Goal: Information Seeking & Learning: Learn about a topic

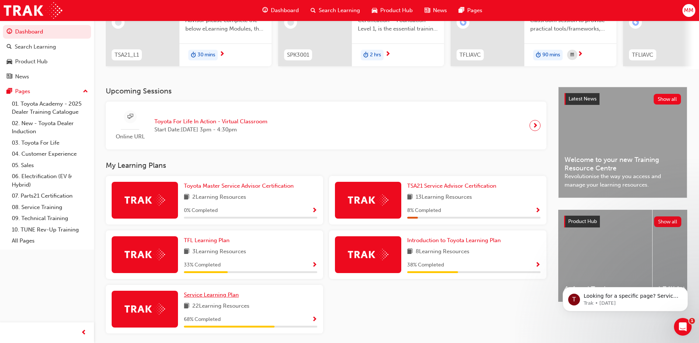
click at [221, 297] on span "Service Learning Plan" at bounding box center [211, 295] width 55 height 7
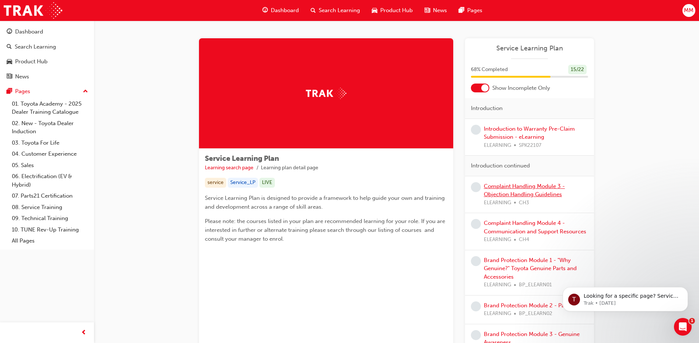
click at [530, 192] on link "Complaint Handling Module 3 - Objection Handling Guidelines" at bounding box center [524, 190] width 81 height 15
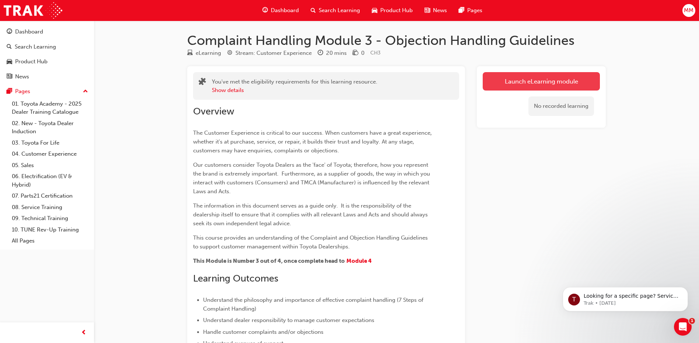
click at [535, 87] on link "Launch eLearning module" at bounding box center [541, 81] width 117 height 18
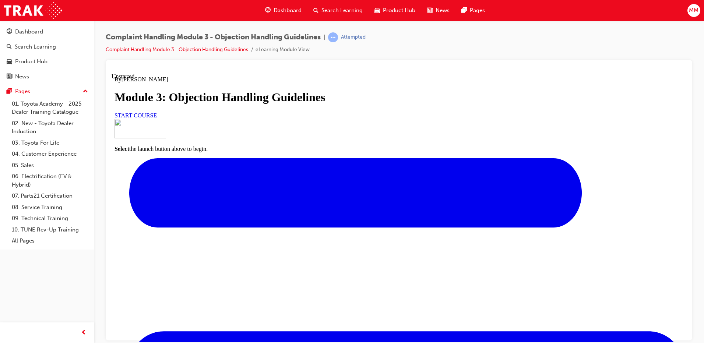
click at [157, 118] on link "START COURSE" at bounding box center [136, 115] width 42 height 6
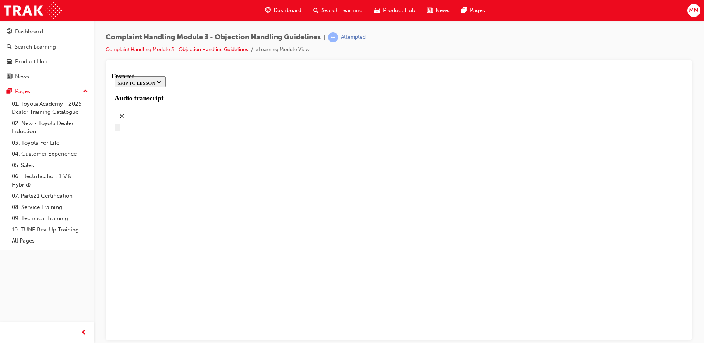
scroll to position [100, 0]
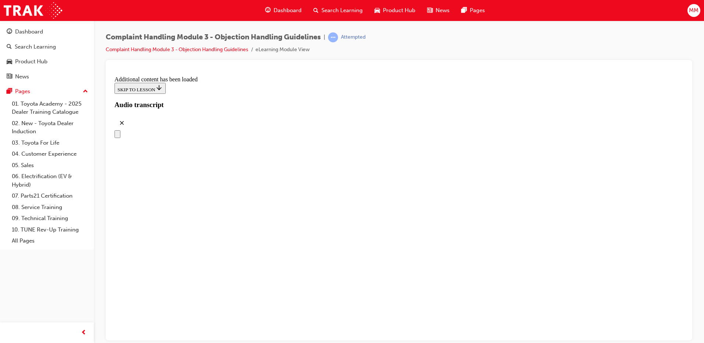
drag, startPoint x: 353, startPoint y: 315, endPoint x: 384, endPoint y: 153, distance: 165.4
drag, startPoint x: 330, startPoint y: 270, endPoint x: 345, endPoint y: 187, distance: 84.7
drag, startPoint x: 338, startPoint y: 269, endPoint x: 361, endPoint y: 190, distance: 82.1
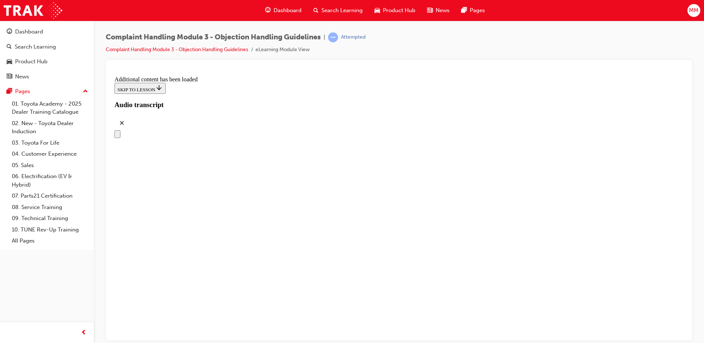
drag, startPoint x: 345, startPoint y: 241, endPoint x: 366, endPoint y: 243, distance: 20.7
drag, startPoint x: 338, startPoint y: 312, endPoint x: 361, endPoint y: 274, distance: 44.5
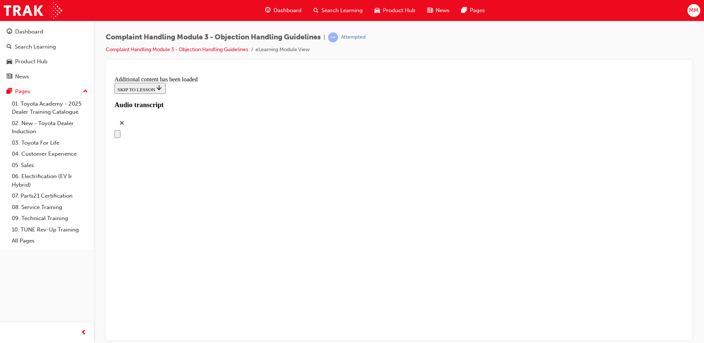
drag, startPoint x: 338, startPoint y: 311, endPoint x: 367, endPoint y: 310, distance: 29.5
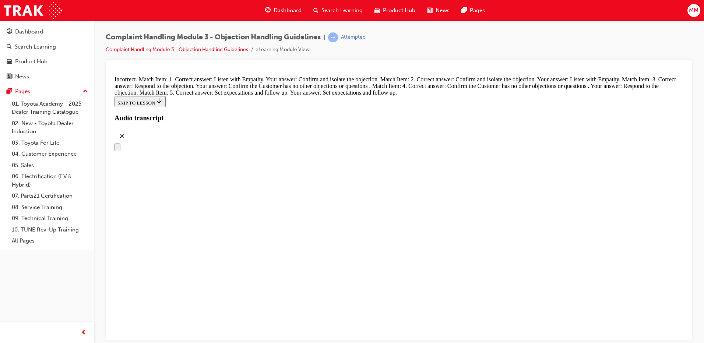
scroll to position [2933, 0]
drag, startPoint x: 342, startPoint y: 255, endPoint x: 360, endPoint y: 294, distance: 43.0
drag, startPoint x: 339, startPoint y: 214, endPoint x: 358, endPoint y: 139, distance: 77.1
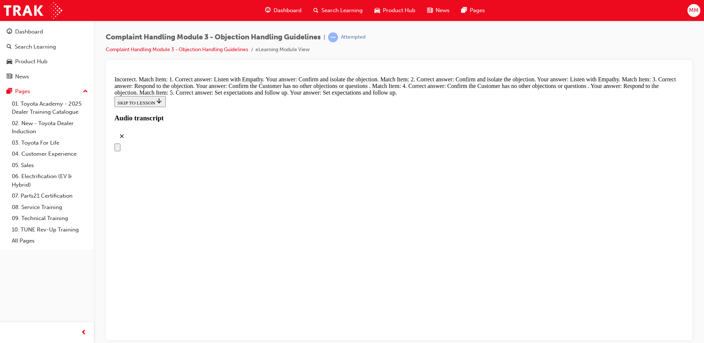
drag, startPoint x: 357, startPoint y: 182, endPoint x: 371, endPoint y: 181, distance: 14.0
drag, startPoint x: 357, startPoint y: 212, endPoint x: 373, endPoint y: 212, distance: 16.2
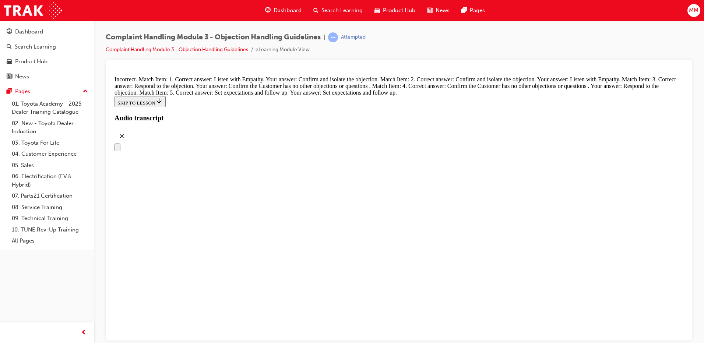
drag, startPoint x: 357, startPoint y: 250, endPoint x: 365, endPoint y: 249, distance: 8.5
drag, startPoint x: 354, startPoint y: 222, endPoint x: 375, endPoint y: 222, distance: 21.0
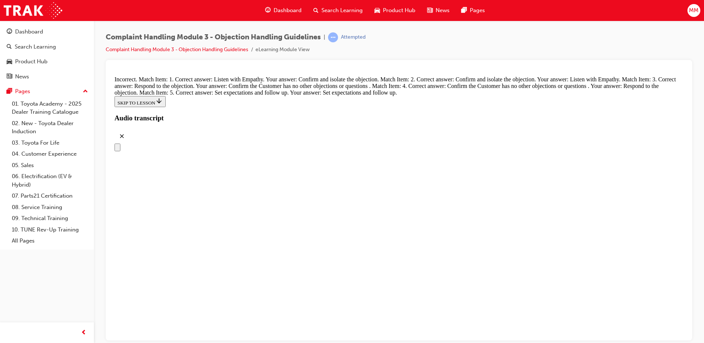
drag, startPoint x: 359, startPoint y: 178, endPoint x: 378, endPoint y: 185, distance: 20.7
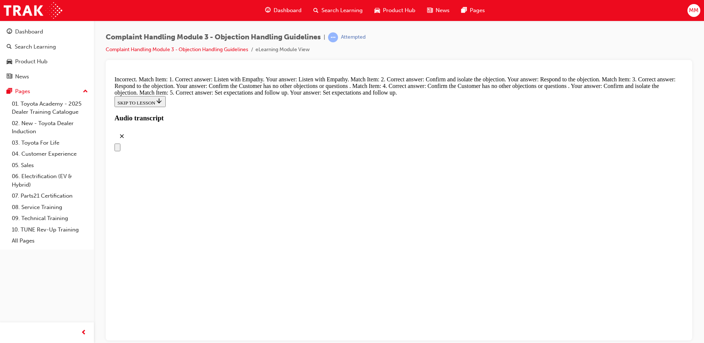
drag, startPoint x: 357, startPoint y: 220, endPoint x: 375, endPoint y: 220, distance: 18.1
drag, startPoint x: 350, startPoint y: 208, endPoint x: 367, endPoint y: 210, distance: 17.0
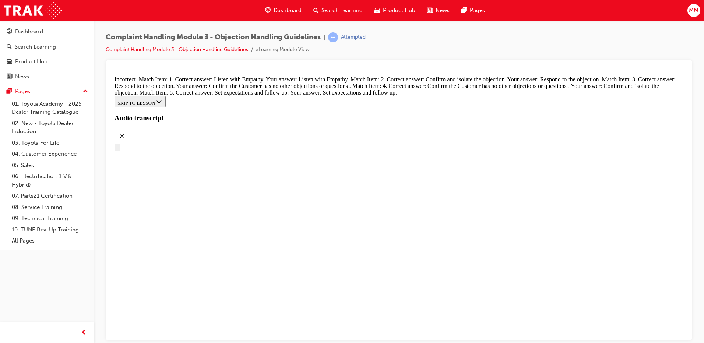
drag, startPoint x: 346, startPoint y: 246, endPoint x: 359, endPoint y: 246, distance: 13.3
drag, startPoint x: 354, startPoint y: 256, endPoint x: 371, endPoint y: 255, distance: 17.0
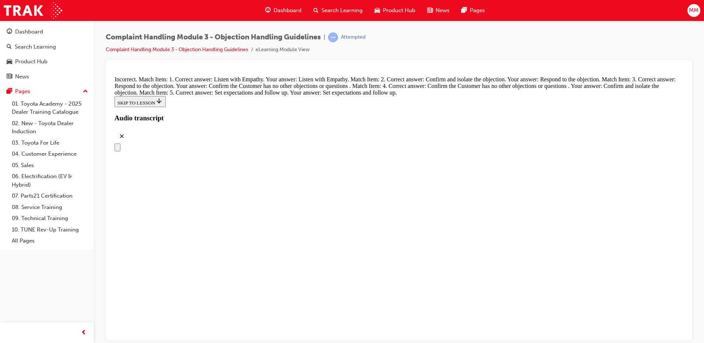
drag, startPoint x: 350, startPoint y: 178, endPoint x: 371, endPoint y: 148, distance: 35.8
drag, startPoint x: 362, startPoint y: 174, endPoint x: 380, endPoint y: 176, distance: 18.1
drag, startPoint x: 343, startPoint y: 213, endPoint x: 360, endPoint y: 213, distance: 17.3
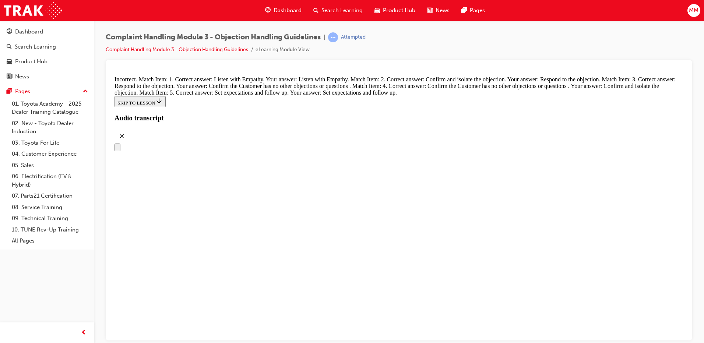
drag, startPoint x: 353, startPoint y: 212, endPoint x: 385, endPoint y: 218, distance: 32.2
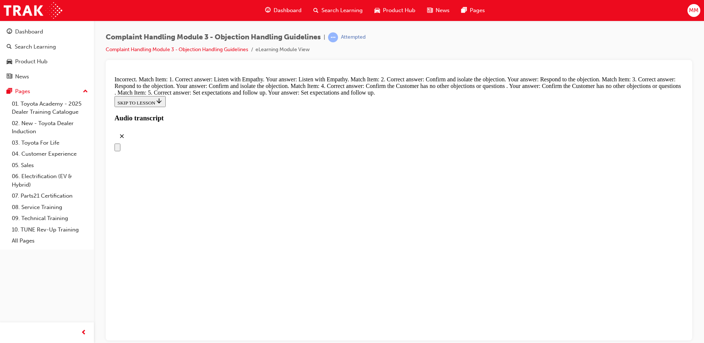
drag, startPoint x: 337, startPoint y: 203, endPoint x: 353, endPoint y: 304, distance: 102.9
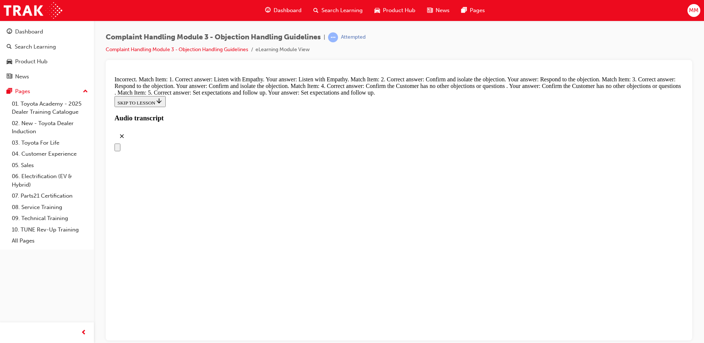
drag, startPoint x: 335, startPoint y: 175, endPoint x: 355, endPoint y: 254, distance: 81.4
drag, startPoint x: 349, startPoint y: 217, endPoint x: 363, endPoint y: 100, distance: 118.0
drag, startPoint x: 351, startPoint y: 227, endPoint x: 373, endPoint y: 108, distance: 120.3
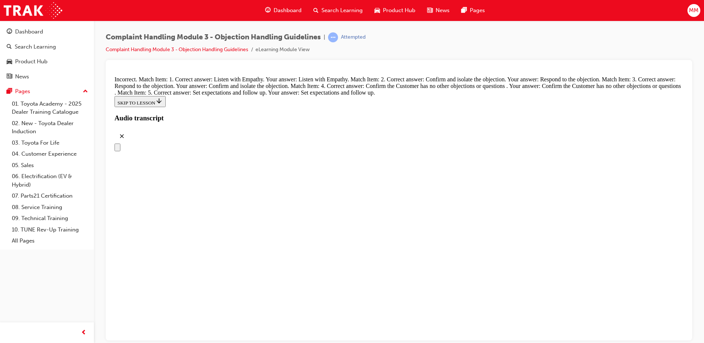
drag, startPoint x: 345, startPoint y: 222, endPoint x: 362, endPoint y: 218, distance: 17.0
drag, startPoint x: 349, startPoint y: 215, endPoint x: 370, endPoint y: 216, distance: 21.0
drag, startPoint x: 353, startPoint y: 175, endPoint x: 374, endPoint y: 140, distance: 41.1
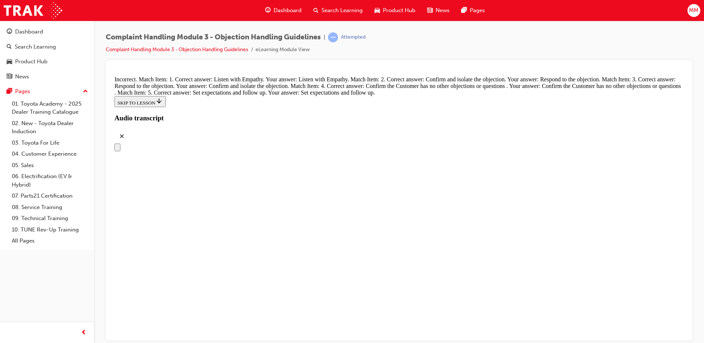
drag, startPoint x: 358, startPoint y: 178, endPoint x: 381, endPoint y: 181, distance: 23.1
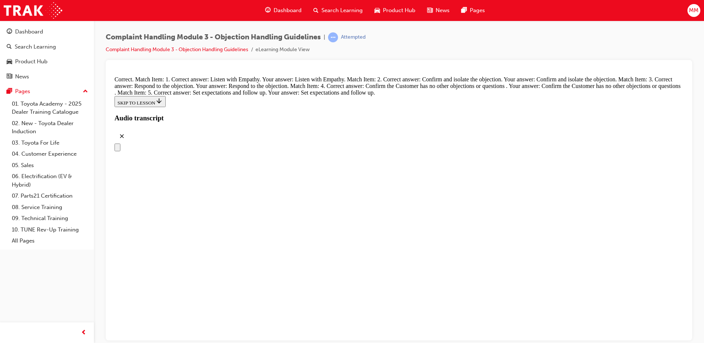
radio input "true"
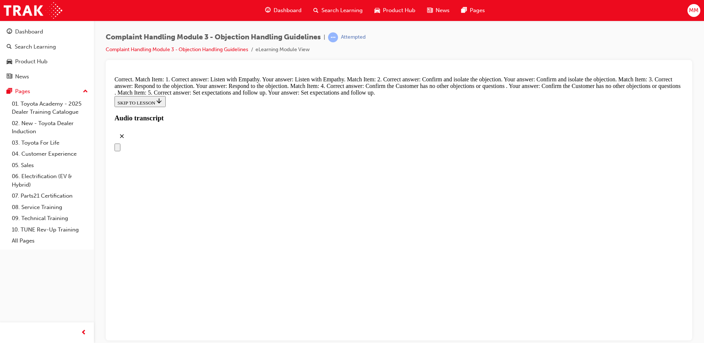
radio input "true"
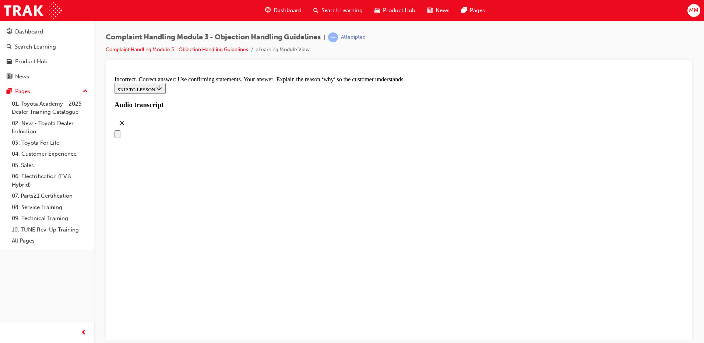
scroll to position [3244, 0]
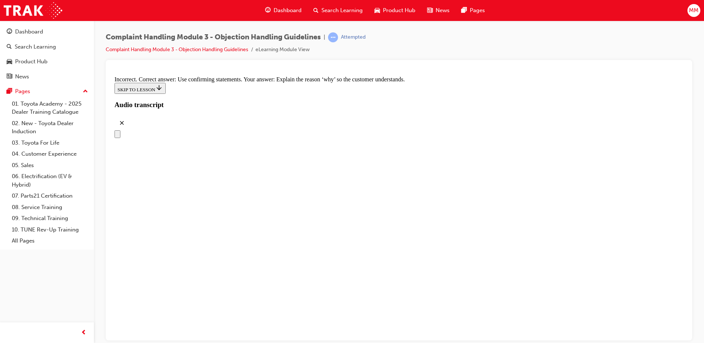
radio input "true"
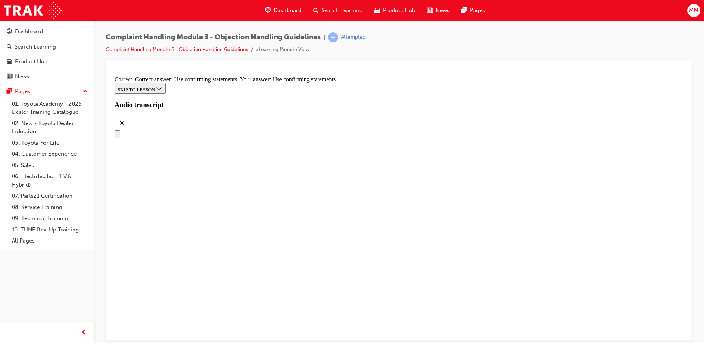
radio input "true"
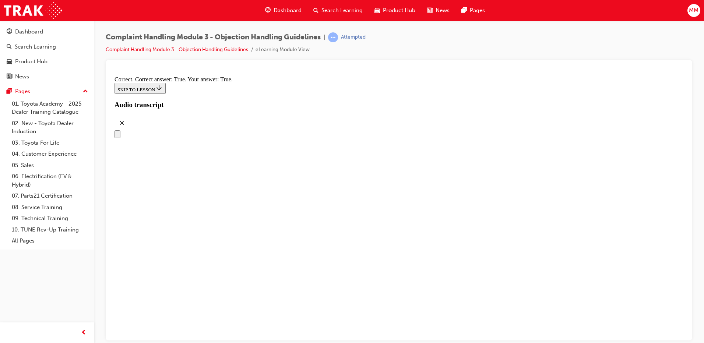
checkbox input "true"
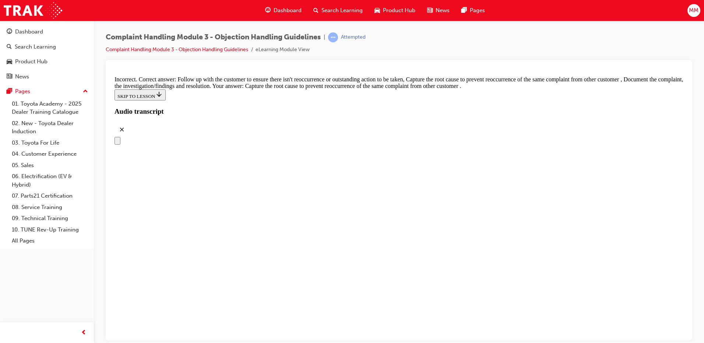
scroll to position [3773, 0]
checkbox input "true"
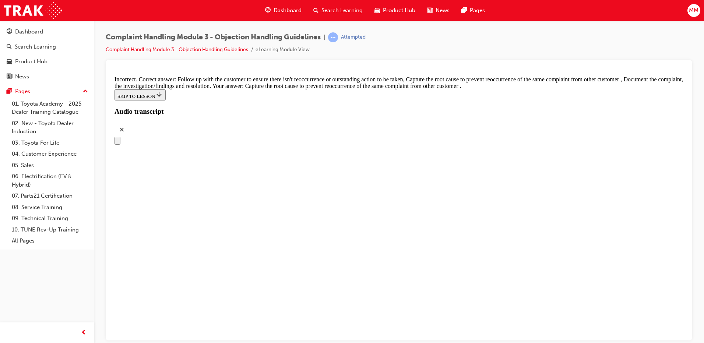
checkbox input "false"
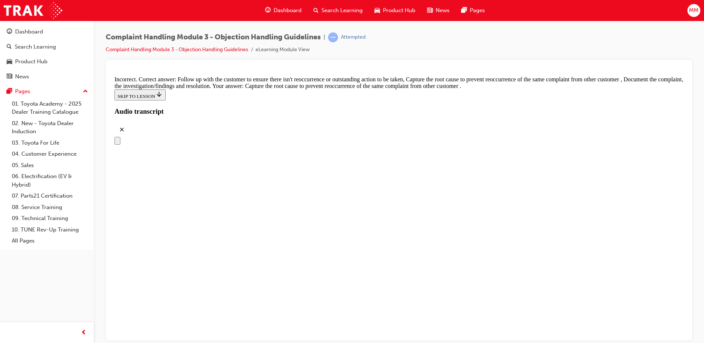
checkbox input "true"
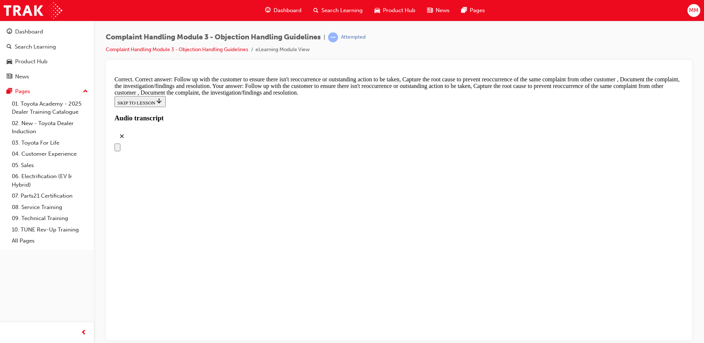
scroll to position [3860, 0]
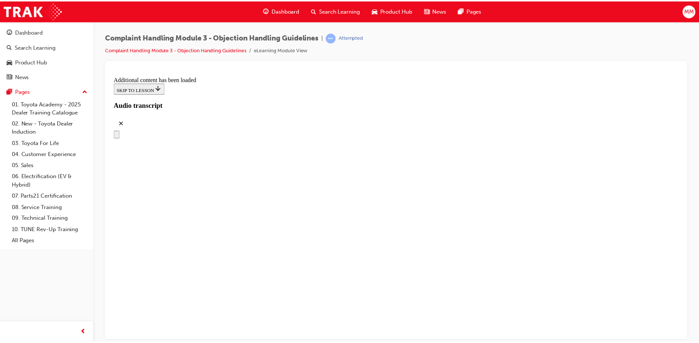
scroll to position [4162, 0]
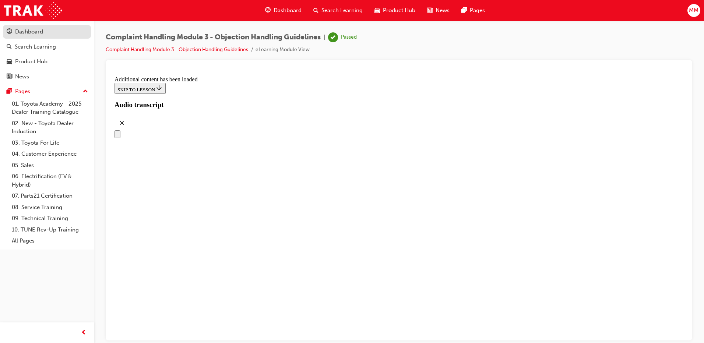
click at [36, 31] on div "Dashboard" at bounding box center [29, 32] width 28 height 8
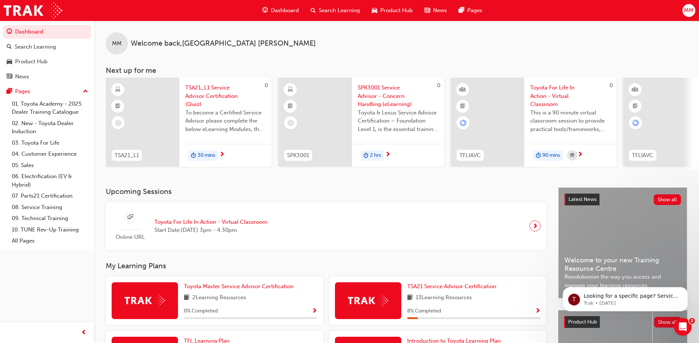
drag, startPoint x: 419, startPoint y: 226, endPoint x: 421, endPoint y: 220, distance: 6.6
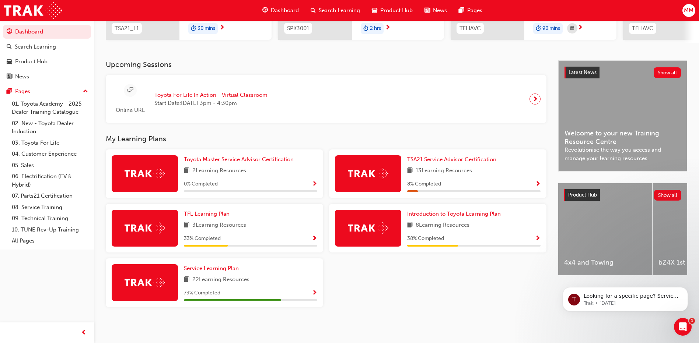
scroll to position [130, 0]
click at [223, 267] on span "Service Learning Plan" at bounding box center [211, 268] width 55 height 7
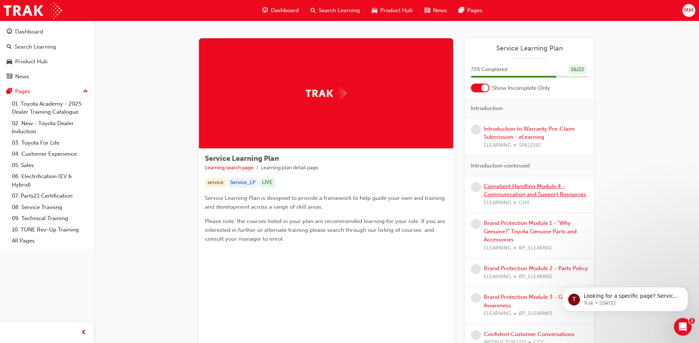
drag, startPoint x: 540, startPoint y: 190, endPoint x: 563, endPoint y: 193, distance: 23.0
click at [540, 190] on div "Complaint Handling Module 4 - Communication and Support Resources ELEARNING CH4" at bounding box center [536, 194] width 104 height 25
click at [550, 192] on link "Complaint Handling Module 4 - Communication and Support Resources" at bounding box center [535, 190] width 102 height 15
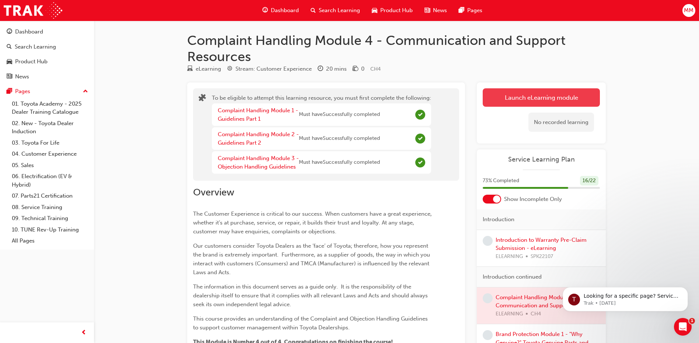
click at [537, 101] on button "Launch eLearning module" at bounding box center [541, 97] width 117 height 18
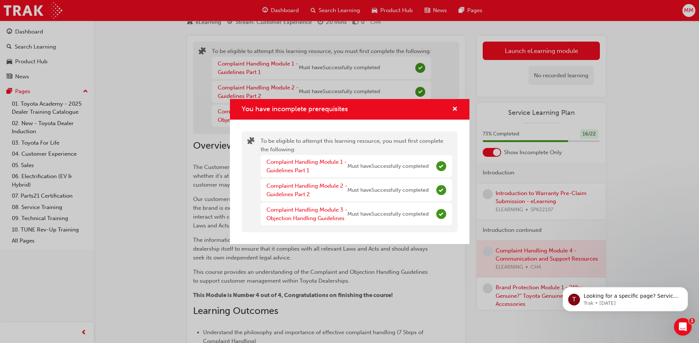
scroll to position [37, 0]
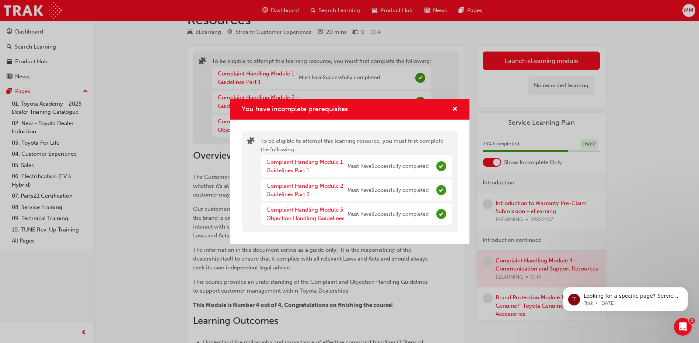
click at [460, 107] on div "You have incomplete prerequisites" at bounding box center [349, 109] width 239 height 21
click at [455, 106] on span "cross-icon" at bounding box center [455, 109] width 6 height 7
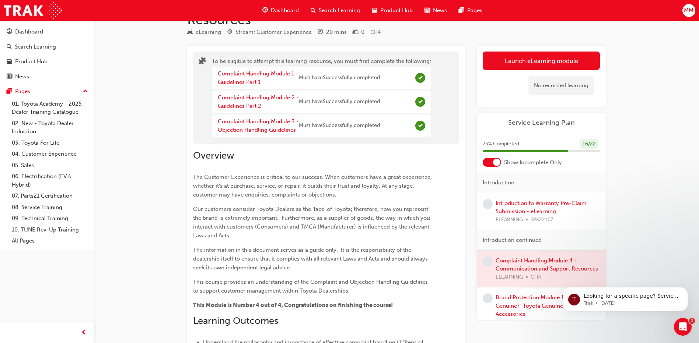
scroll to position [0, 0]
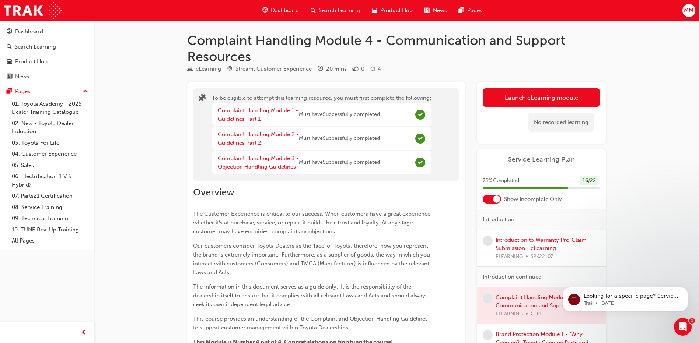
click at [544, 107] on div "No recorded learning" at bounding box center [541, 122] width 117 height 31
click at [549, 99] on button "Launch eLearning module" at bounding box center [541, 97] width 117 height 18
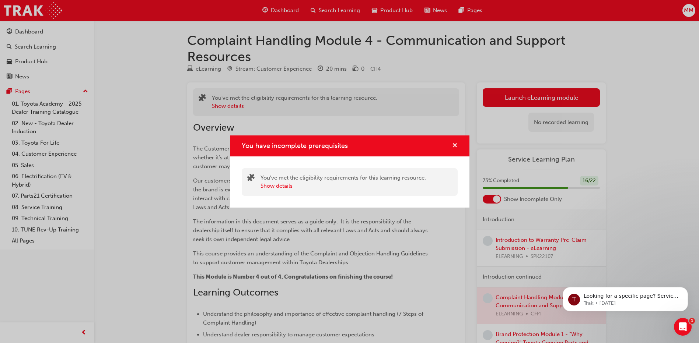
click at [456, 145] on span "cross-icon" at bounding box center [455, 146] width 6 height 7
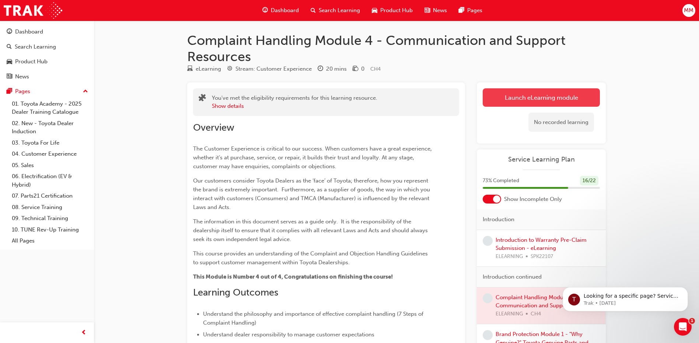
click at [533, 98] on button "Launch eLearning module" at bounding box center [541, 97] width 117 height 18
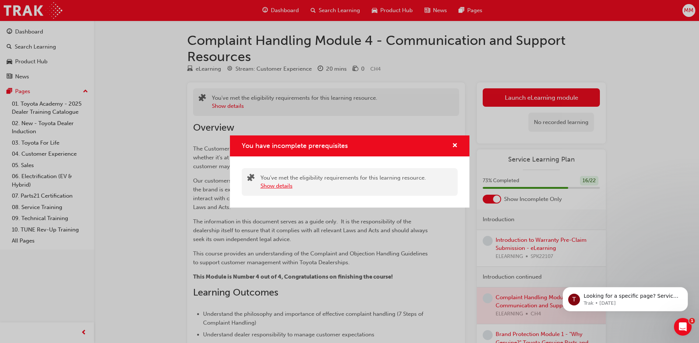
click at [273, 189] on button "Show details" at bounding box center [276, 186] width 32 height 8
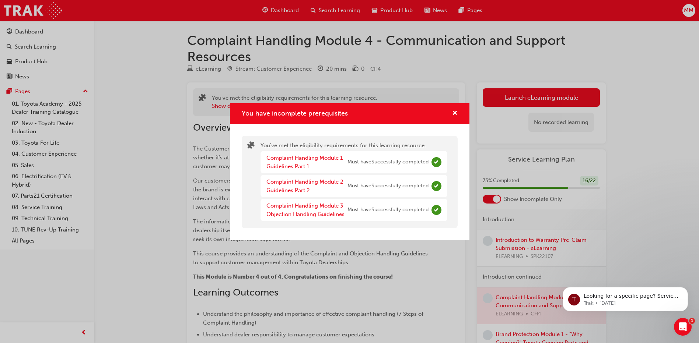
click at [298, 162] on div "Complaint Handling Module 1 - Guidelines Part 1" at bounding box center [306, 162] width 81 height 17
click at [292, 167] on link "Complaint Handling Module 1 - Guidelines Part 1" at bounding box center [306, 162] width 80 height 15
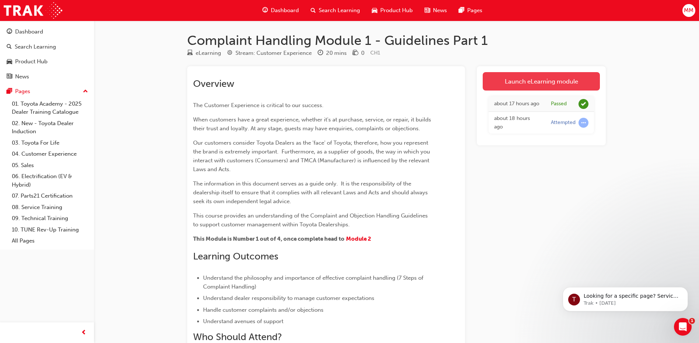
click at [566, 84] on link "Launch eLearning module" at bounding box center [541, 81] width 117 height 18
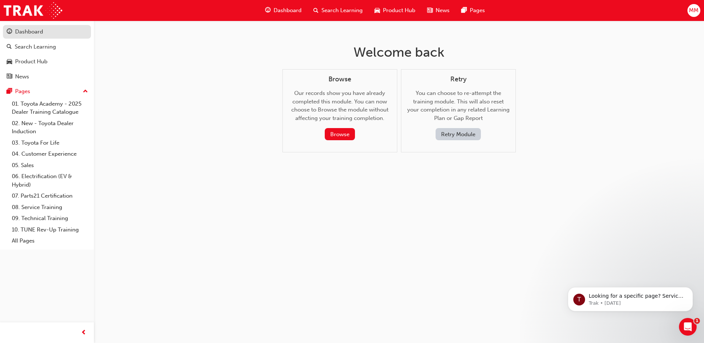
click at [25, 36] on link "Dashboard" at bounding box center [47, 32] width 88 height 14
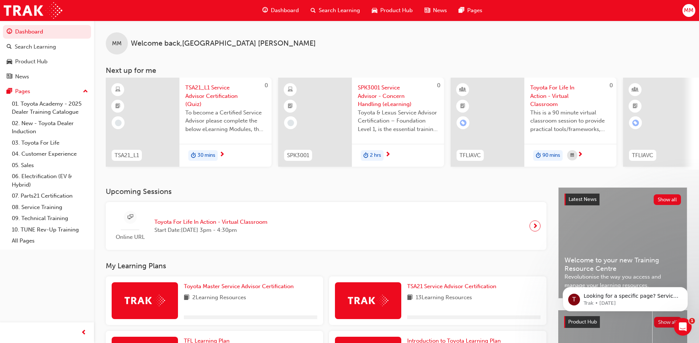
scroll to position [111, 0]
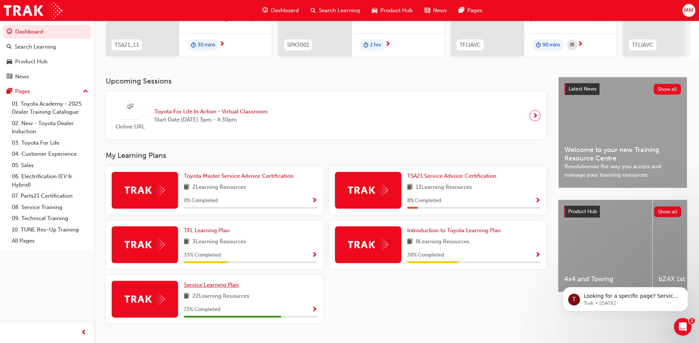
click at [225, 288] on span "Service Learning Plan" at bounding box center [211, 285] width 55 height 7
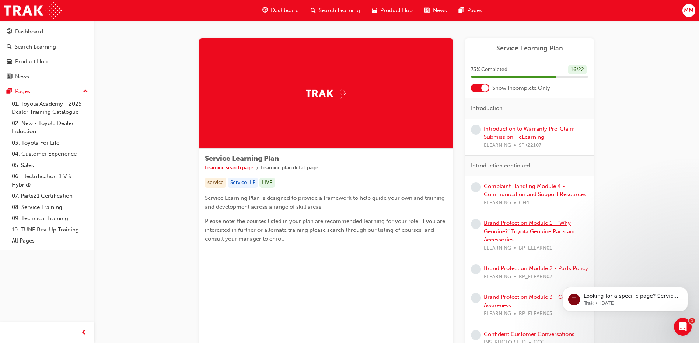
click at [504, 232] on link "Brand Protection Module 1 - "Why Genuine?" Toyota Genuine Parts and Accessories" at bounding box center [530, 231] width 93 height 23
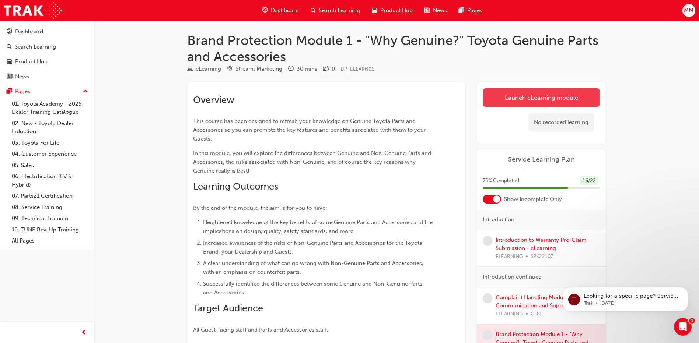
click at [570, 99] on link "Launch eLearning module" at bounding box center [541, 97] width 117 height 18
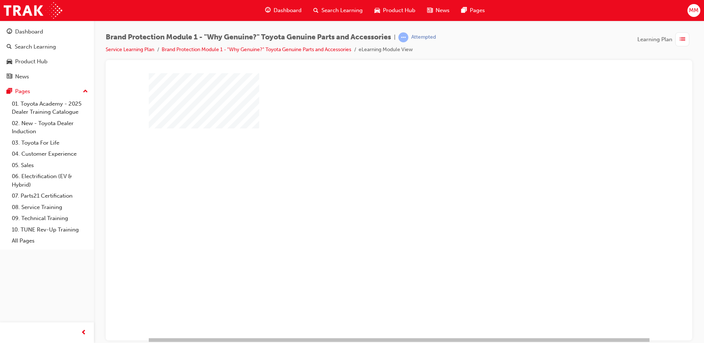
click at [378, 184] on div "play" at bounding box center [378, 184] width 0 height 0
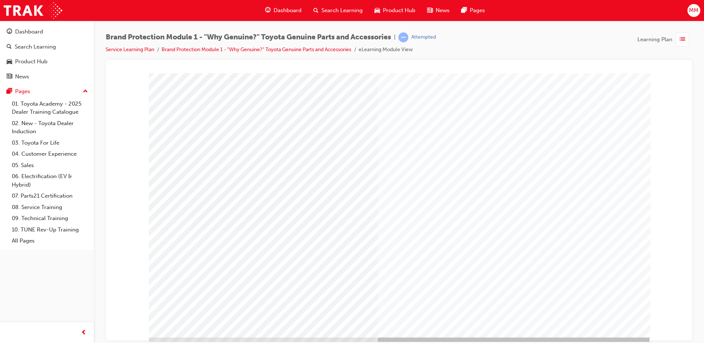
scroll to position [5, 0]
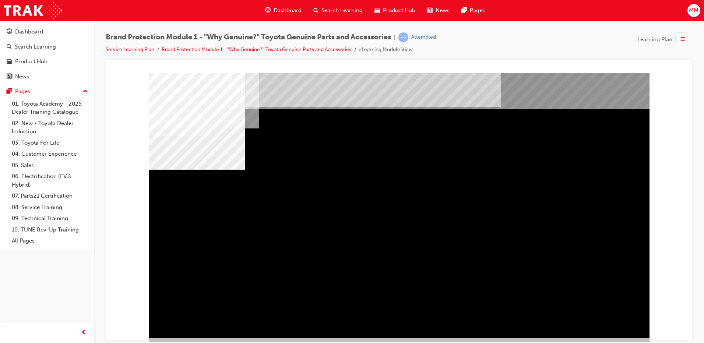
drag, startPoint x: 233, startPoint y: 217, endPoint x: 247, endPoint y: 217, distance: 13.6
drag, startPoint x: 329, startPoint y: 214, endPoint x: 383, endPoint y: 215, distance: 54.2
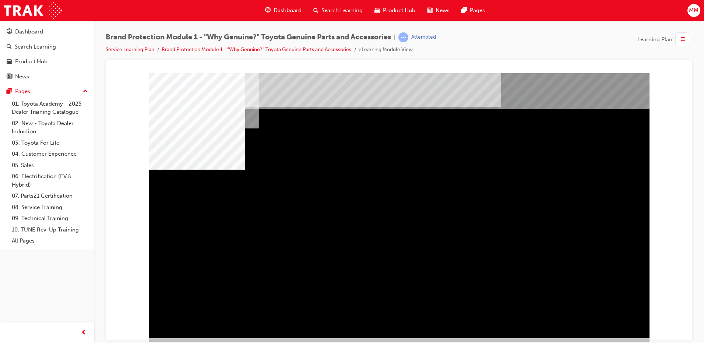
click at [431, 219] on div "multistate" at bounding box center [399, 205] width 501 height 265
click at [590, 309] on div "multistate" at bounding box center [399, 205] width 501 height 265
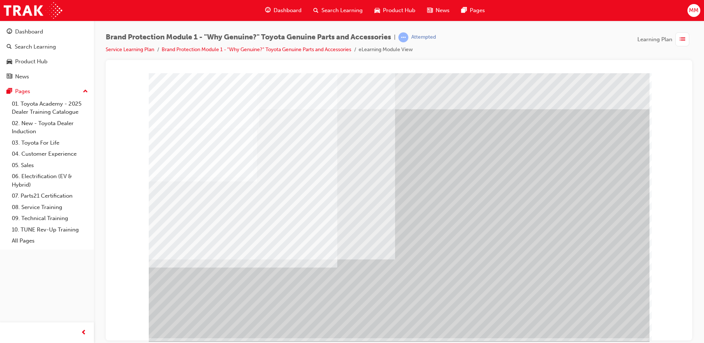
drag, startPoint x: 291, startPoint y: 179, endPoint x: 419, endPoint y: 211, distance: 131.4
drag, startPoint x: 425, startPoint y: 216, endPoint x: 501, endPoint y: 228, distance: 76.9
click at [457, 226] on div "multistate" at bounding box center [399, 205] width 501 height 265
drag, startPoint x: 501, startPoint y: 228, endPoint x: 506, endPoint y: 195, distance: 32.9
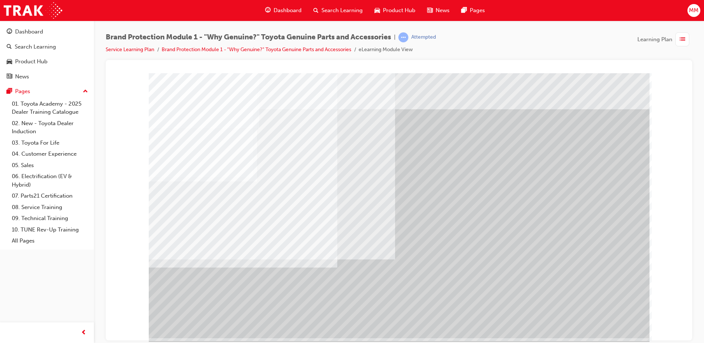
drag, startPoint x: 508, startPoint y: 188, endPoint x: 501, endPoint y: 262, distance: 74.0
drag, startPoint x: 427, startPoint y: 306, endPoint x: 419, endPoint y: 302, distance: 9.1
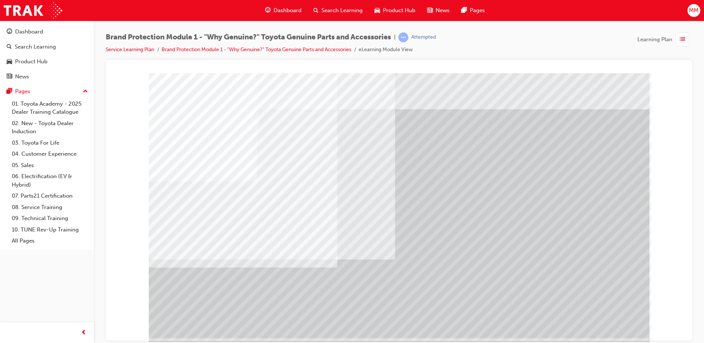
drag, startPoint x: 415, startPoint y: 305, endPoint x: 422, endPoint y: 303, distance: 7.0
click at [469, 304] on div "multistate" at bounding box center [399, 205] width 501 height 265
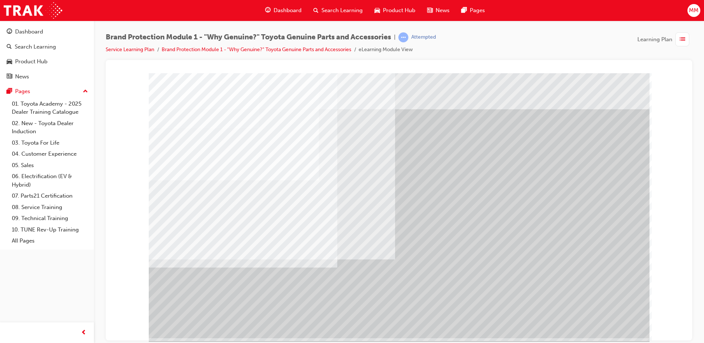
drag, startPoint x: 453, startPoint y: 304, endPoint x: 484, endPoint y: 302, distance: 30.3
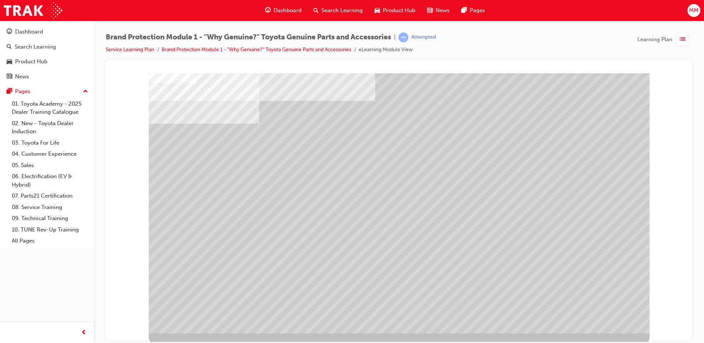
scroll to position [7, 0]
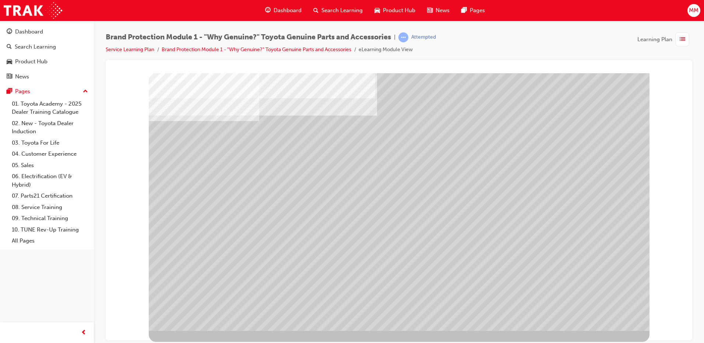
click at [687, 69] on html "Loading..." at bounding box center [399, 67] width 575 height 3
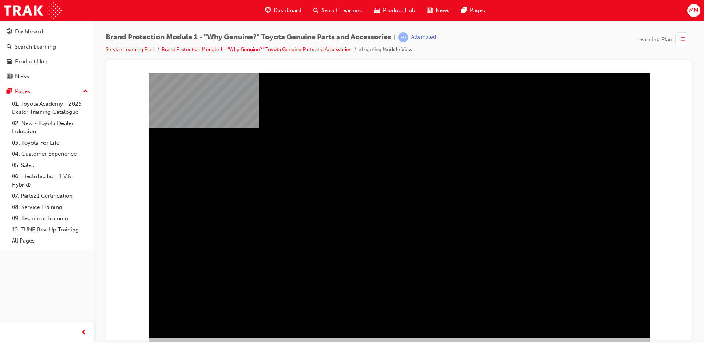
click at [595, 320] on div "video_sparkplugs" at bounding box center [399, 212] width 501 height 265
click at [490, 299] on div "video_sparkplugs" at bounding box center [399, 212] width 501 height 265
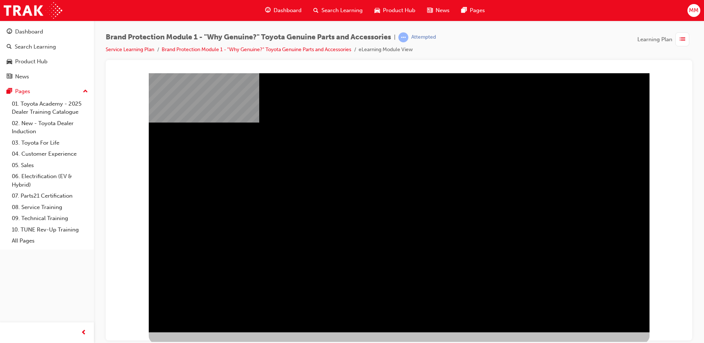
scroll to position [7, 0]
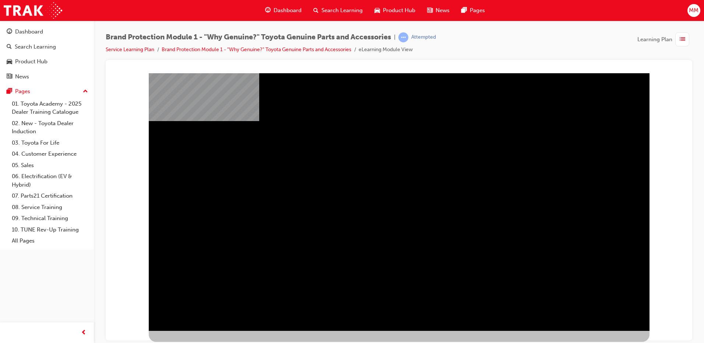
drag, startPoint x: 438, startPoint y: 162, endPoint x: 460, endPoint y: 150, distance: 25.1
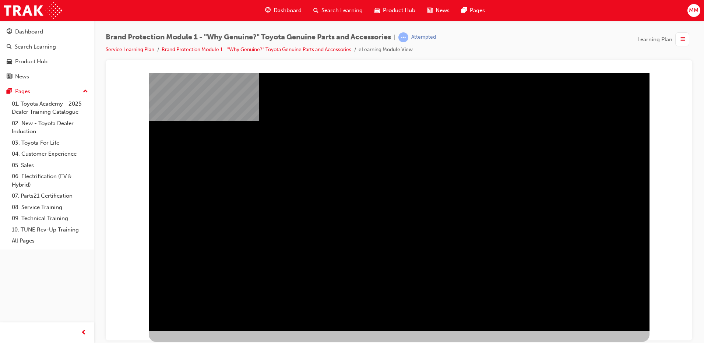
drag, startPoint x: 501, startPoint y: 211, endPoint x: 529, endPoint y: 307, distance: 99.7
click at [529, 307] on div "video_sparkplugs" at bounding box center [399, 198] width 501 height 265
click at [529, 307] on div "video_sparkplugs" at bounding box center [399, 204] width 501 height 265
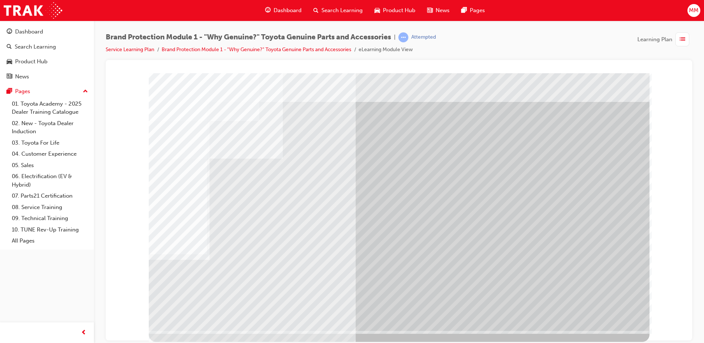
scroll to position [0, 0]
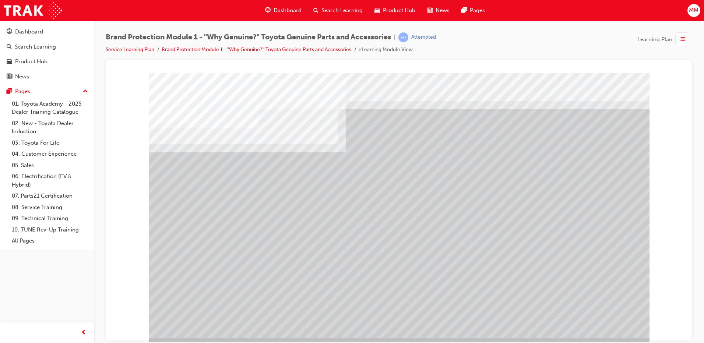
drag, startPoint x: 453, startPoint y: 188, endPoint x: 465, endPoint y: 186, distance: 12.4
drag, startPoint x: 535, startPoint y: 173, endPoint x: 575, endPoint y: 173, distance: 40.5
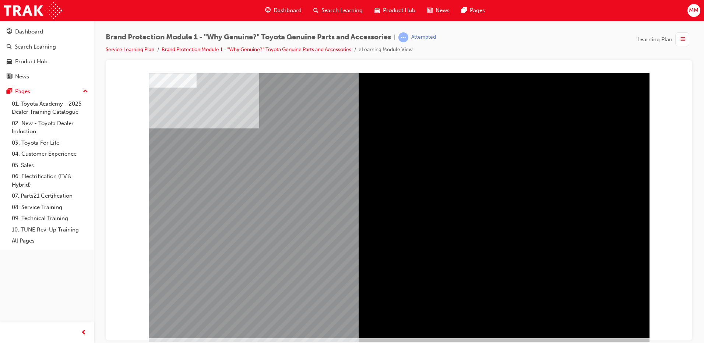
click at [620, 322] on div "" at bounding box center [399, 212] width 501 height 265
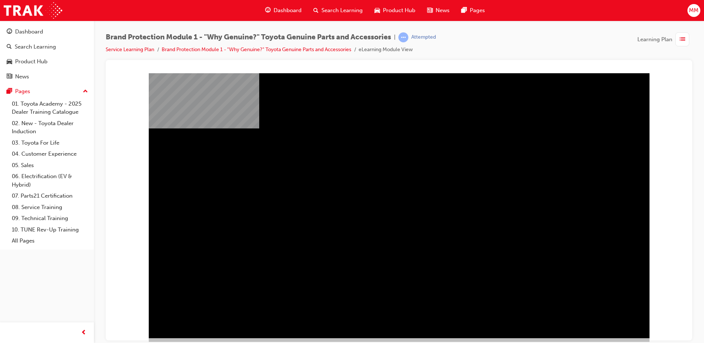
click at [620, 322] on div "" at bounding box center [399, 212] width 501 height 265
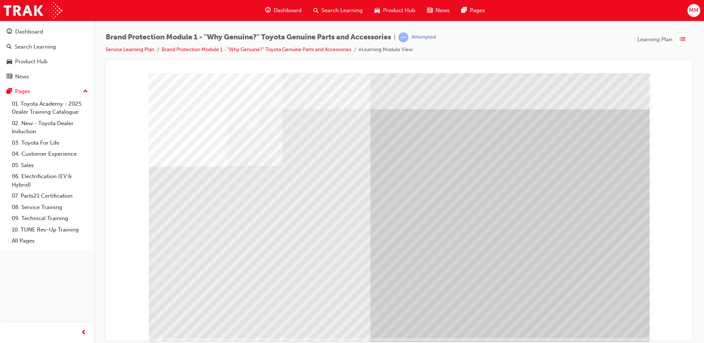
drag, startPoint x: 273, startPoint y: 269, endPoint x: 439, endPoint y: 275, distance: 166.6
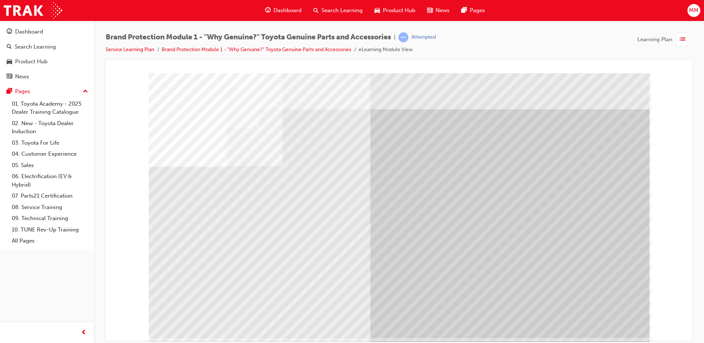
drag, startPoint x: 517, startPoint y: 238, endPoint x: 507, endPoint y: 265, distance: 29.1
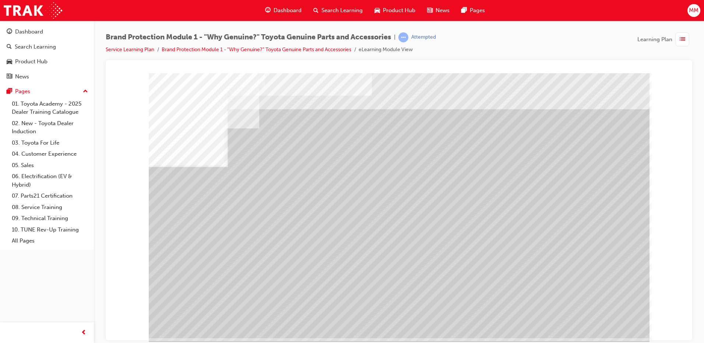
drag, startPoint x: 570, startPoint y: 133, endPoint x: 581, endPoint y: 197, distance: 64.3
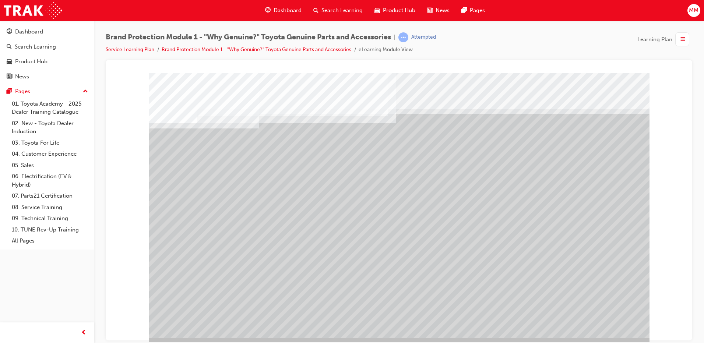
drag, startPoint x: 400, startPoint y: 197, endPoint x: 422, endPoint y: 195, distance: 22.6
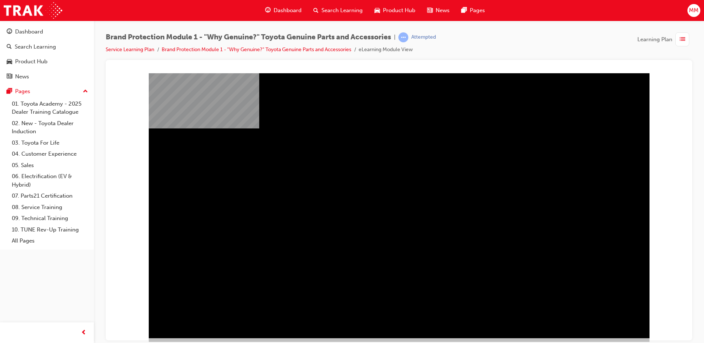
click at [601, 318] on div "" at bounding box center [399, 212] width 501 height 265
